Goal: Information Seeking & Learning: Understand process/instructions

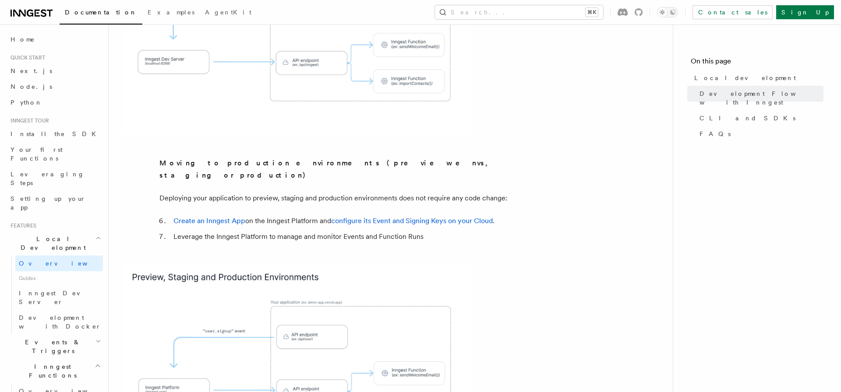
scroll to position [784, 0]
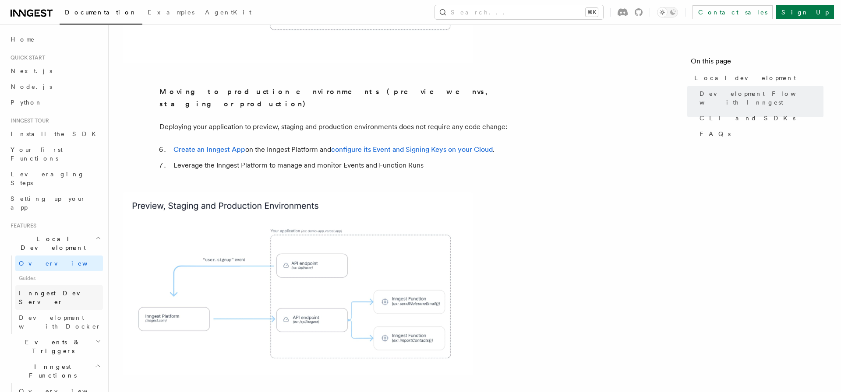
click at [65, 290] on span "Inngest Dev Server" at bounding box center [56, 298] width 75 height 16
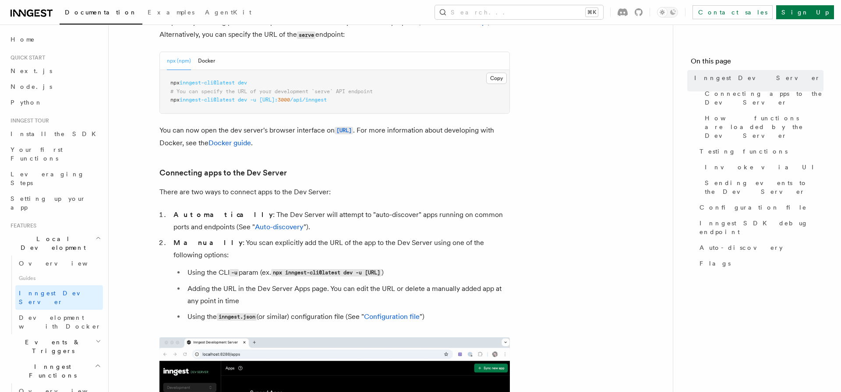
scroll to position [349, 0]
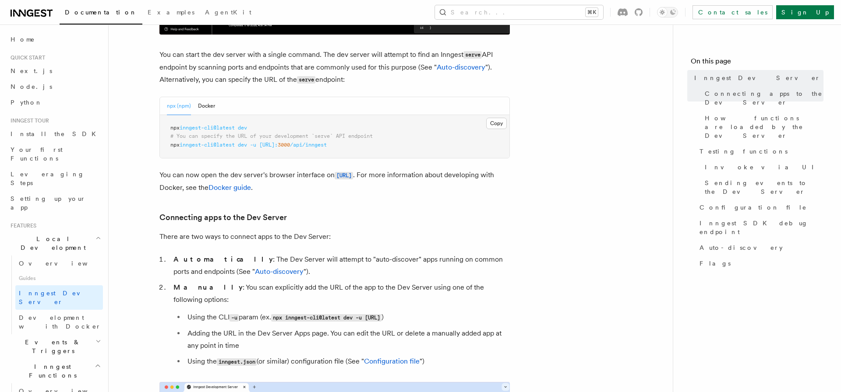
click at [311, 155] on pre "npx inngest-cli@latest dev # You can specify the URL of your development `serve…" at bounding box center [334, 136] width 349 height 43
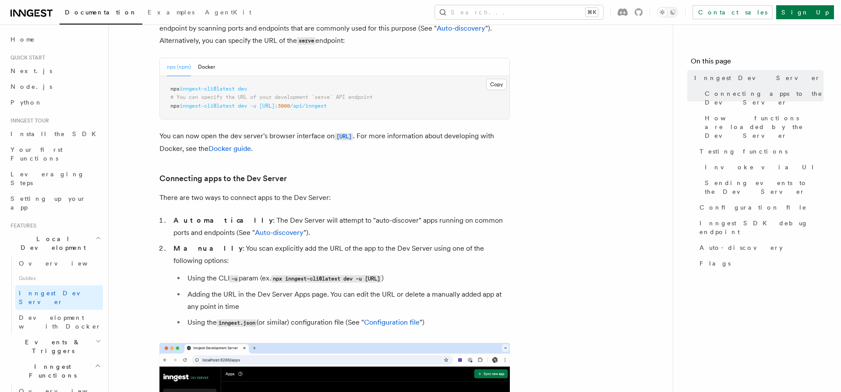
scroll to position [295, 0]
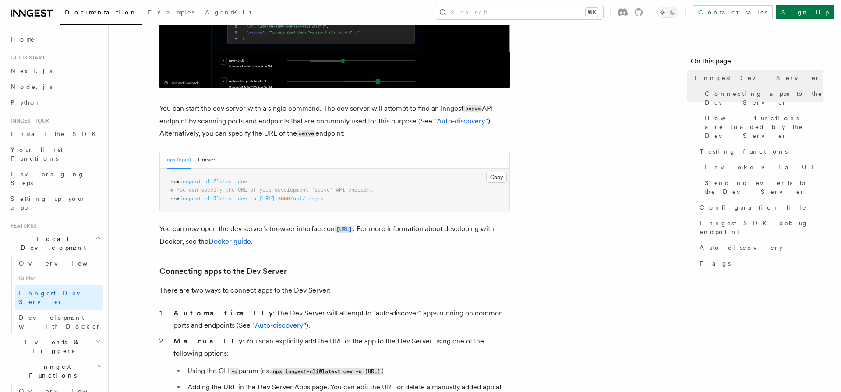
click at [279, 203] on pre "npx inngest-cli@latest dev # You can specify the URL of your development `serve…" at bounding box center [334, 190] width 349 height 43
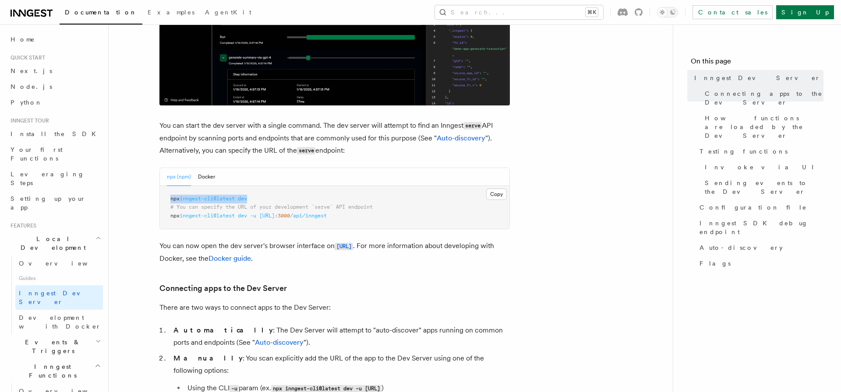
scroll to position [280, 0]
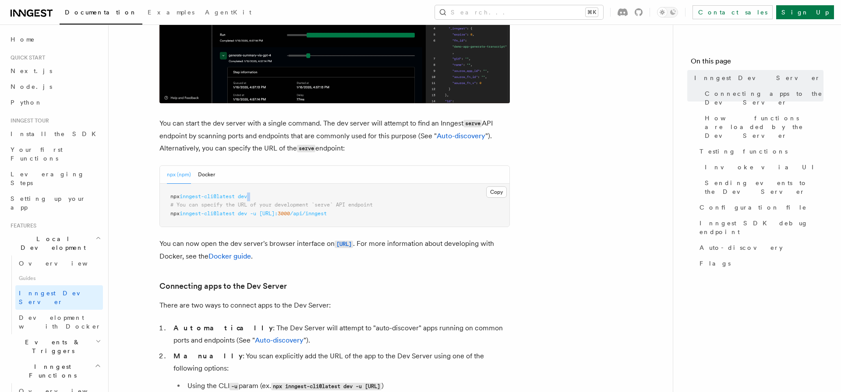
drag, startPoint x: 265, startPoint y: 198, endPoint x: 262, endPoint y: 205, distance: 7.5
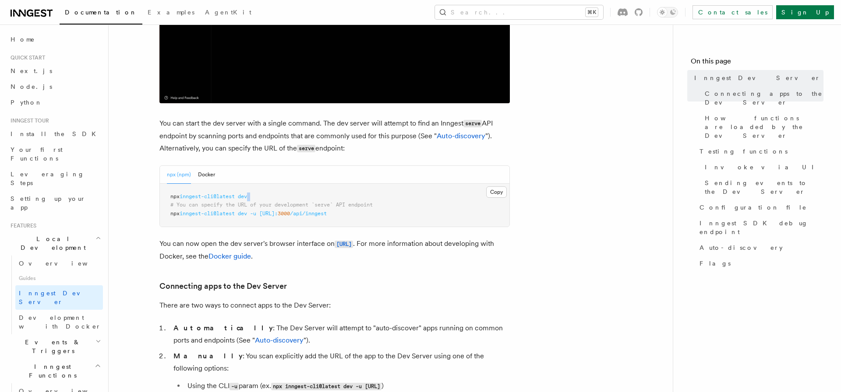
click at [165, 201] on pre "npx inngest-cli@latest dev # You can specify the URL of your development `serve…" at bounding box center [334, 205] width 349 height 43
copy code
drag, startPoint x: 259, startPoint y: 191, endPoint x: 255, endPoint y: 197, distance: 6.6
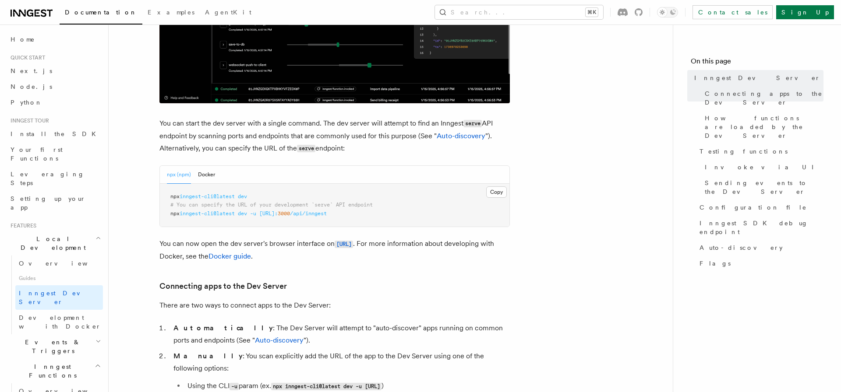
click at [259, 191] on pre "npx inngest-cli@latest dev # You can specify the URL of your development `serve…" at bounding box center [334, 205] width 349 height 43
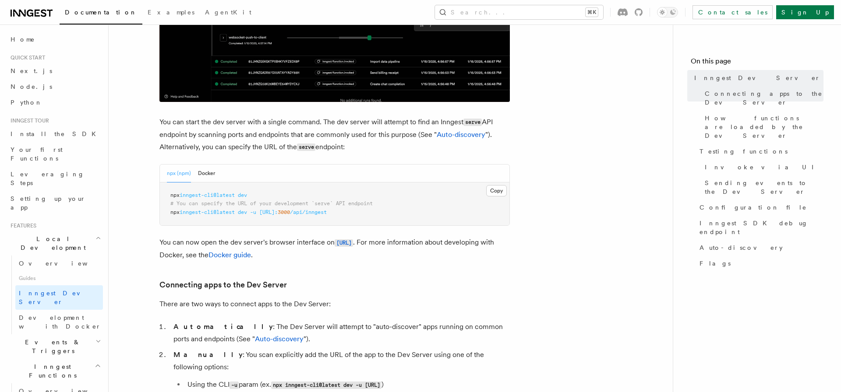
scroll to position [282, 0]
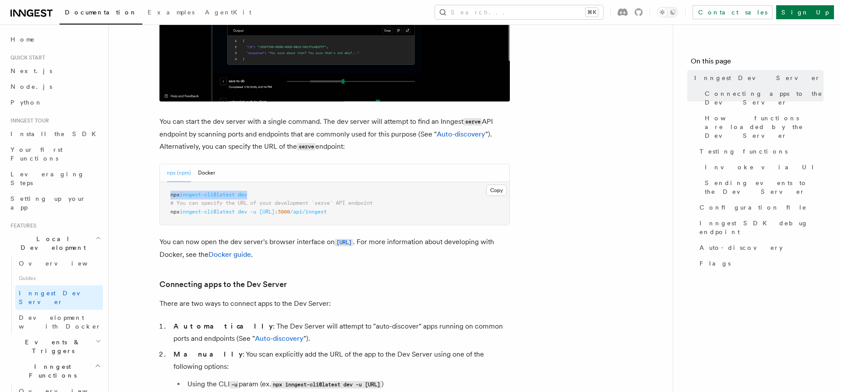
drag, startPoint x: 255, startPoint y: 197, endPoint x: 171, endPoint y: 197, distance: 83.6
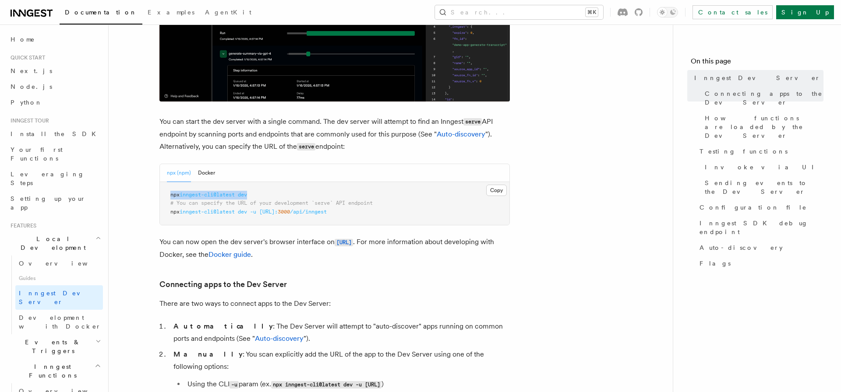
click at [171, 197] on pre "npx inngest-cli@latest dev # You can specify the URL of your development `serve…" at bounding box center [334, 203] width 349 height 43
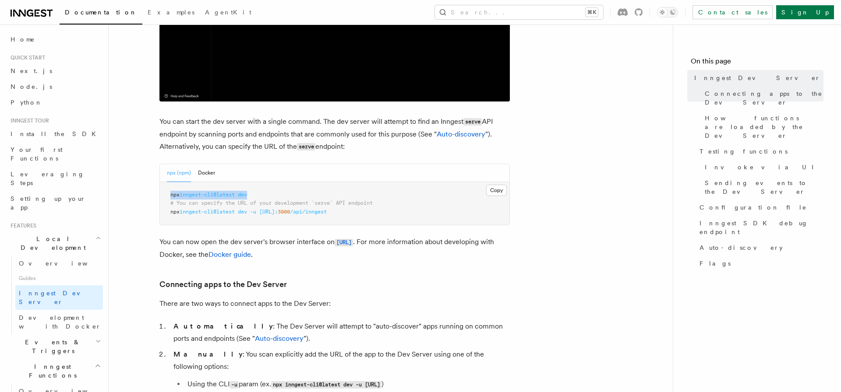
copy span "npx inngest-cli@latest dev"
